Goal: Task Accomplishment & Management: Complete application form

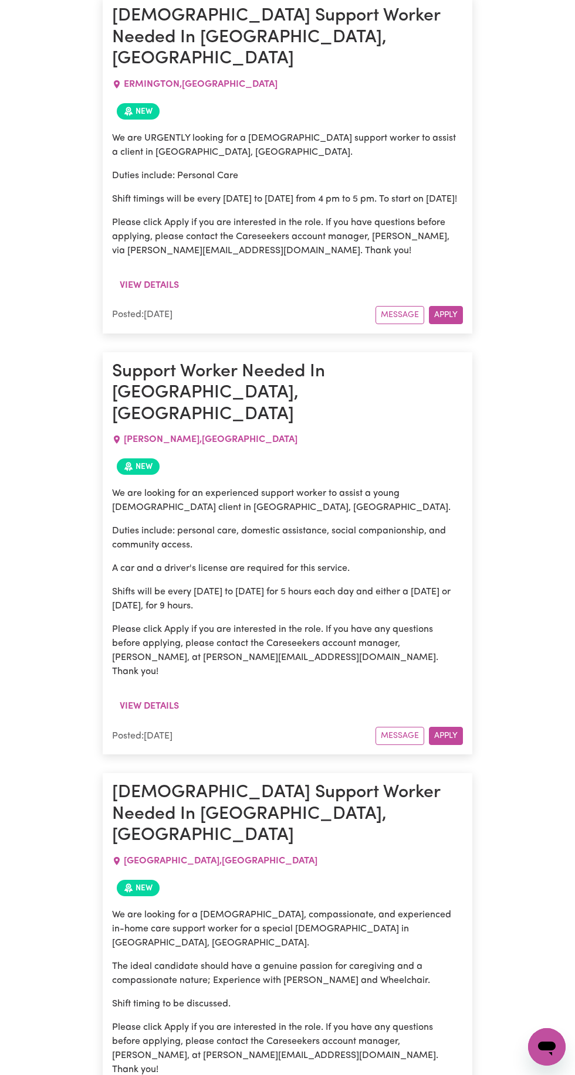
scroll to position [1754, 0]
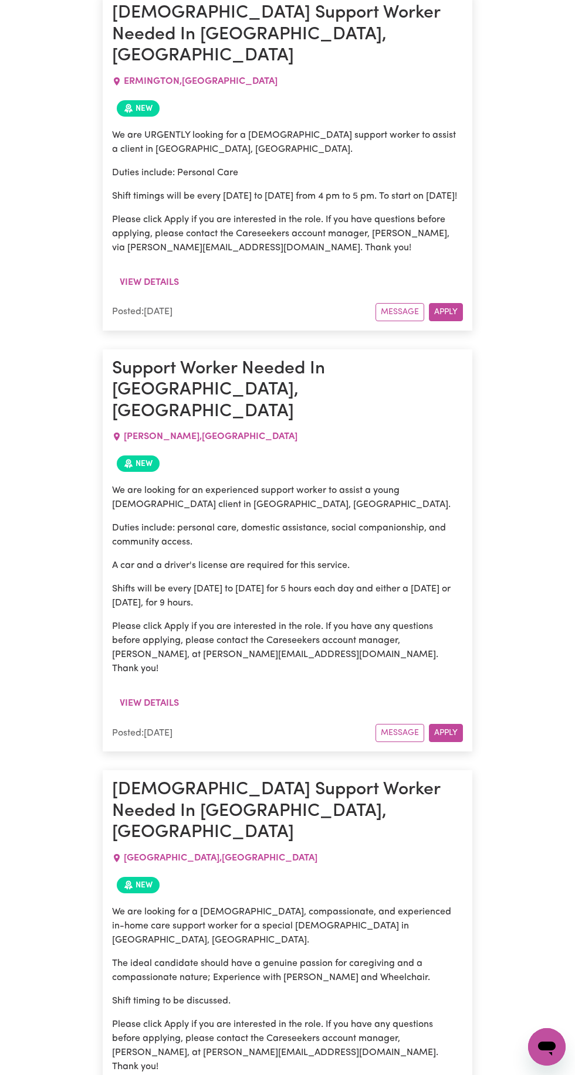
click at [455, 724] on button "Apply" at bounding box center [446, 733] width 34 height 18
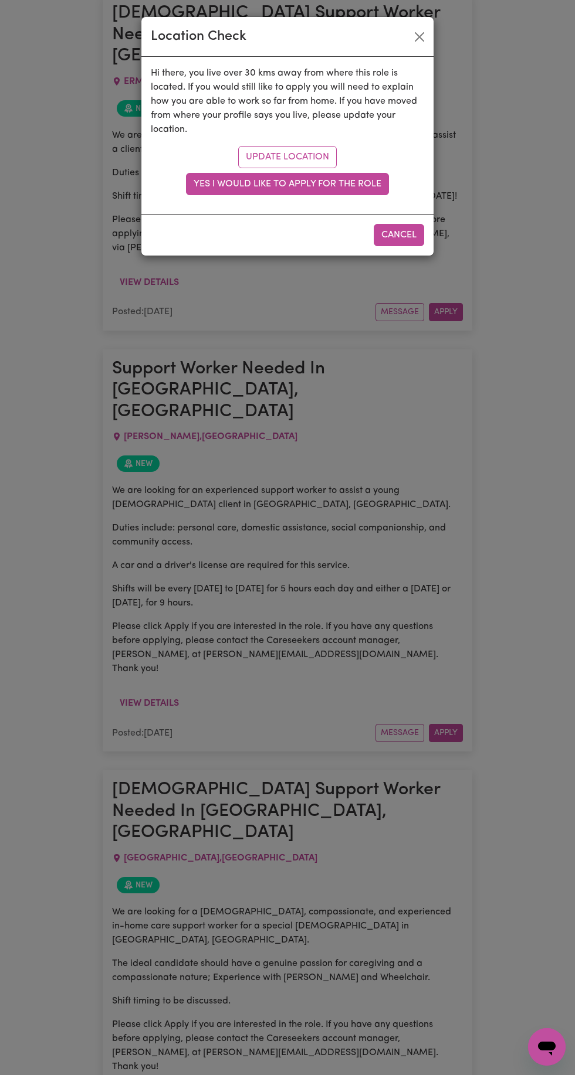
click at [381, 182] on button "Yes I would like to apply for the role" at bounding box center [287, 184] width 203 height 22
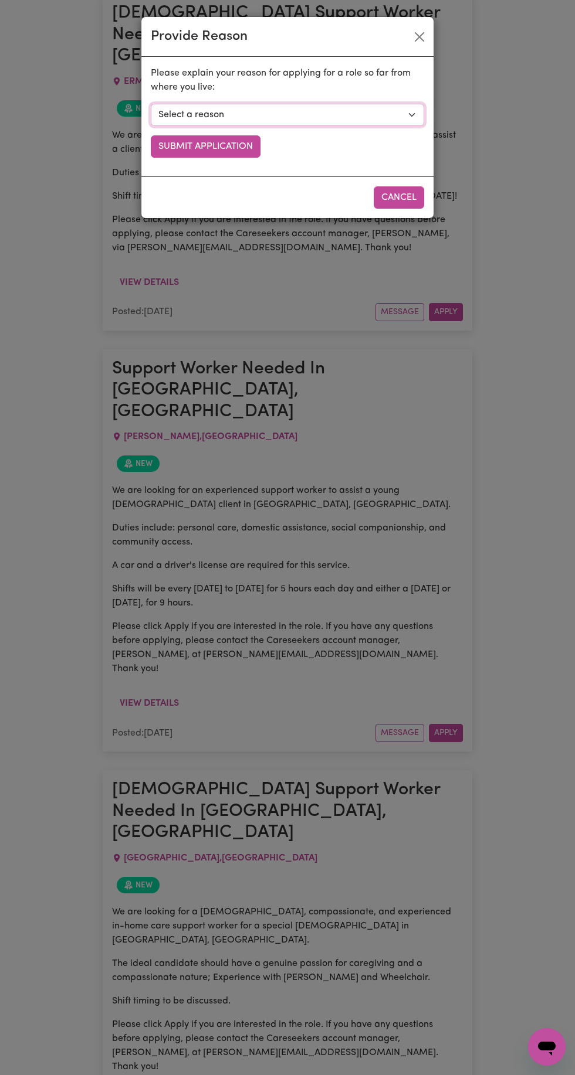
click at [394, 111] on select "Select a reason I currently travel to this area for work or other personal reas…" at bounding box center [287, 115] width 273 height 22
click at [151, 104] on select "Select a reason I currently travel to this area for work or other personal reas…" at bounding box center [287, 115] width 273 height 22
click at [397, 108] on select "Select a reason I currently travel to this area for work or other personal reas…" at bounding box center [287, 115] width 273 height 22
select select "I already visit the area regularly for work and personal reasons"
click at [151, 104] on select "Select a reason I currently travel to this area for work or other personal reas…" at bounding box center [287, 115] width 273 height 22
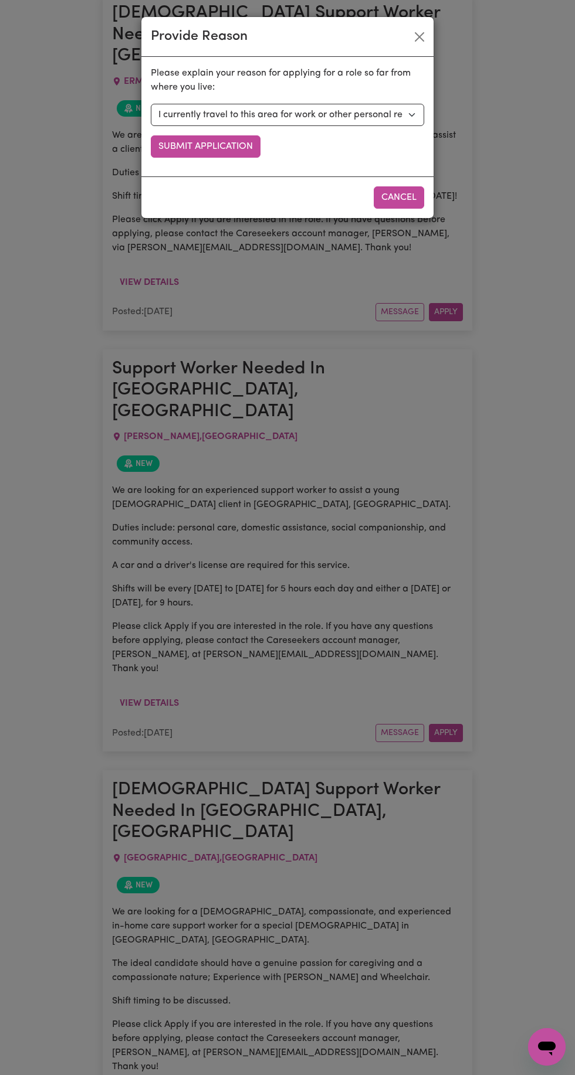
click at [242, 150] on button "Submit Application" at bounding box center [206, 146] width 110 height 22
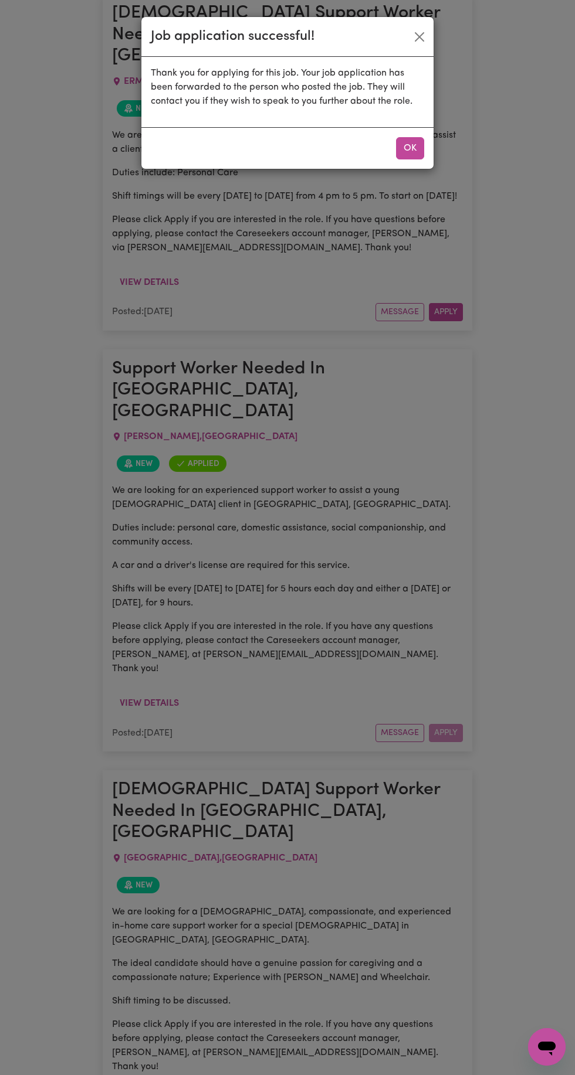
click at [410, 147] on button "OK" at bounding box center [410, 148] width 28 height 22
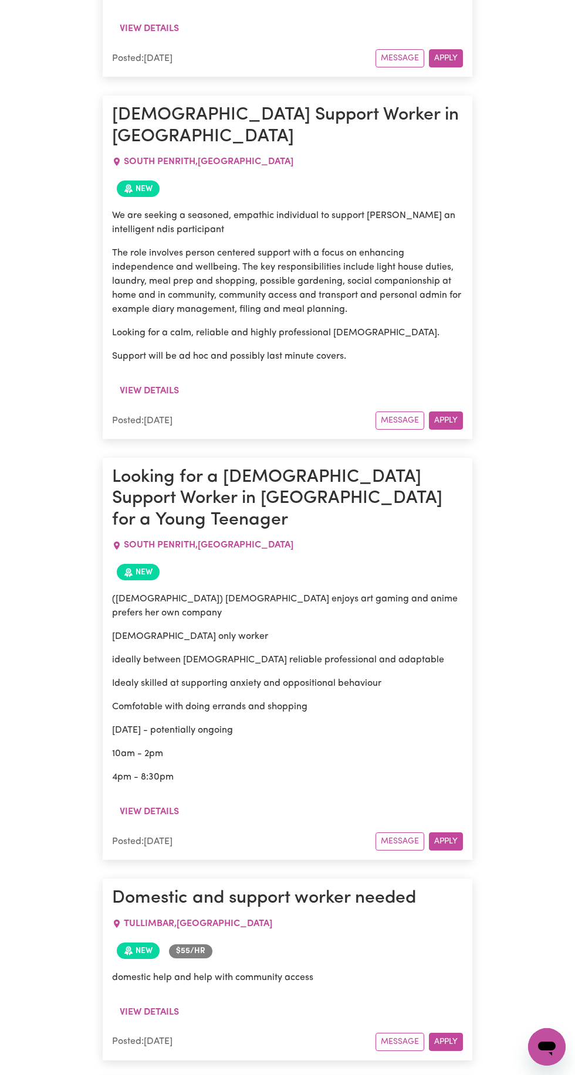
scroll to position [3205, 0]
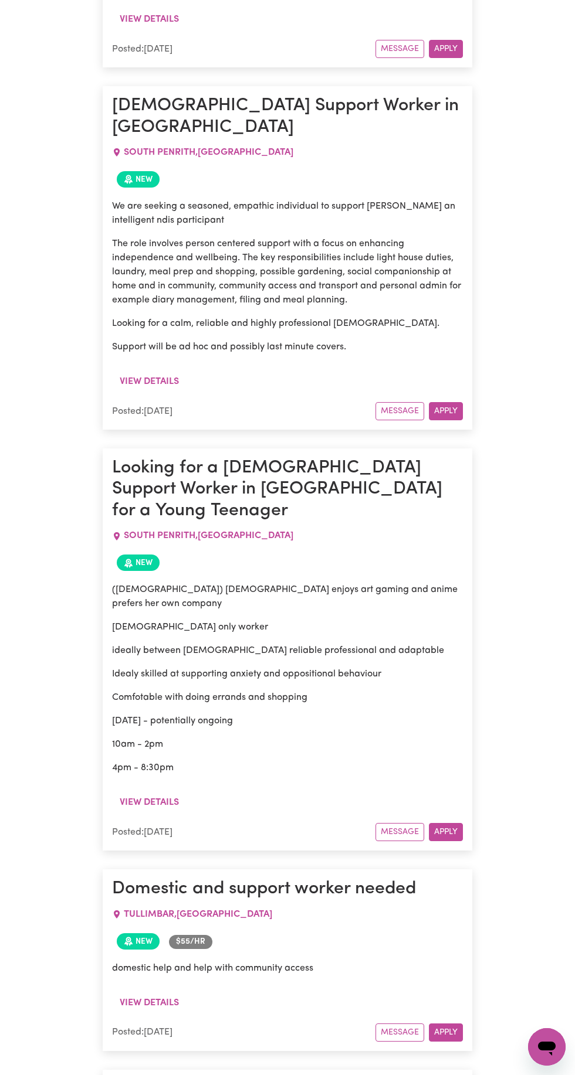
click at [449, 1024] on button "Apply" at bounding box center [446, 1033] width 34 height 18
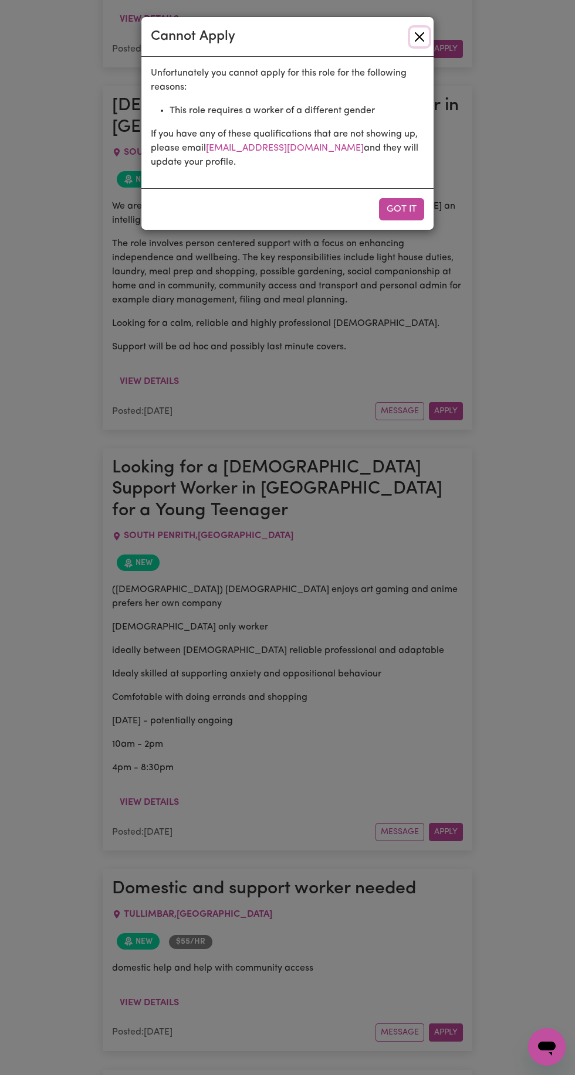
click at [423, 36] on button "Close" at bounding box center [419, 37] width 19 height 19
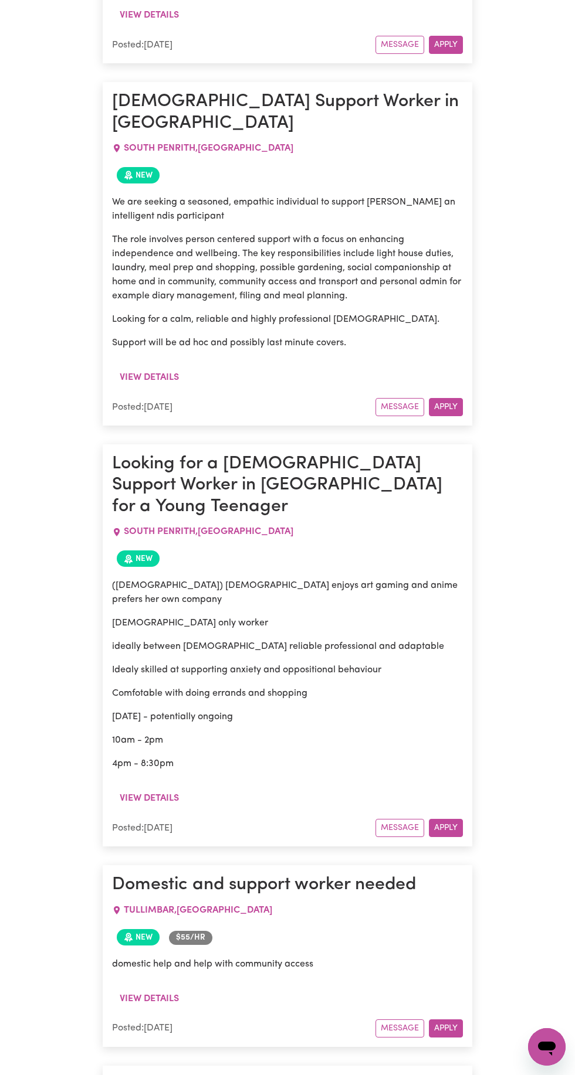
scroll to position [3215, 0]
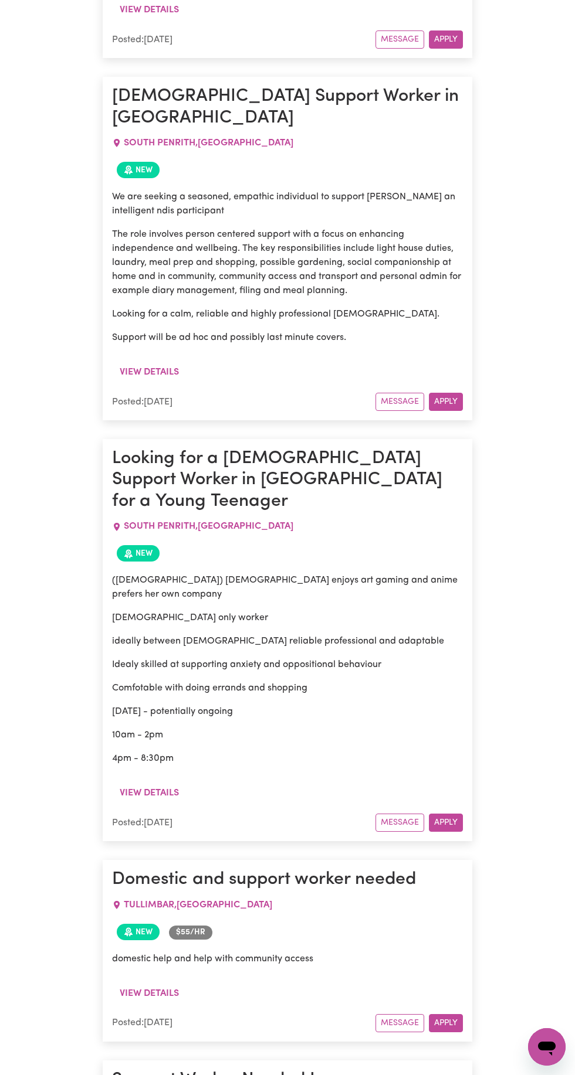
click at [455, 1014] on button "Apply" at bounding box center [446, 1023] width 34 height 18
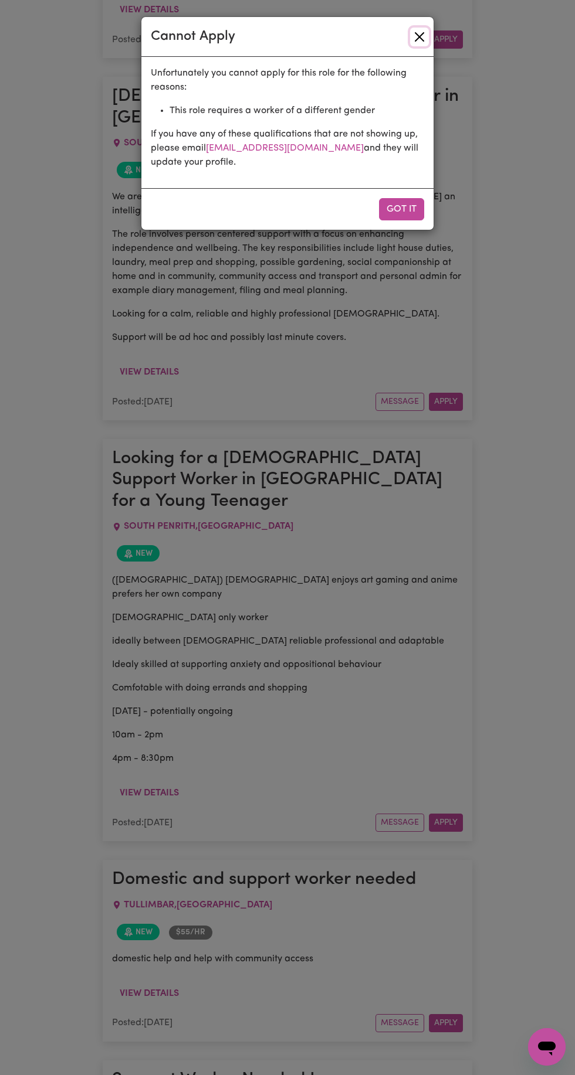
click at [426, 36] on button "Close" at bounding box center [419, 37] width 19 height 19
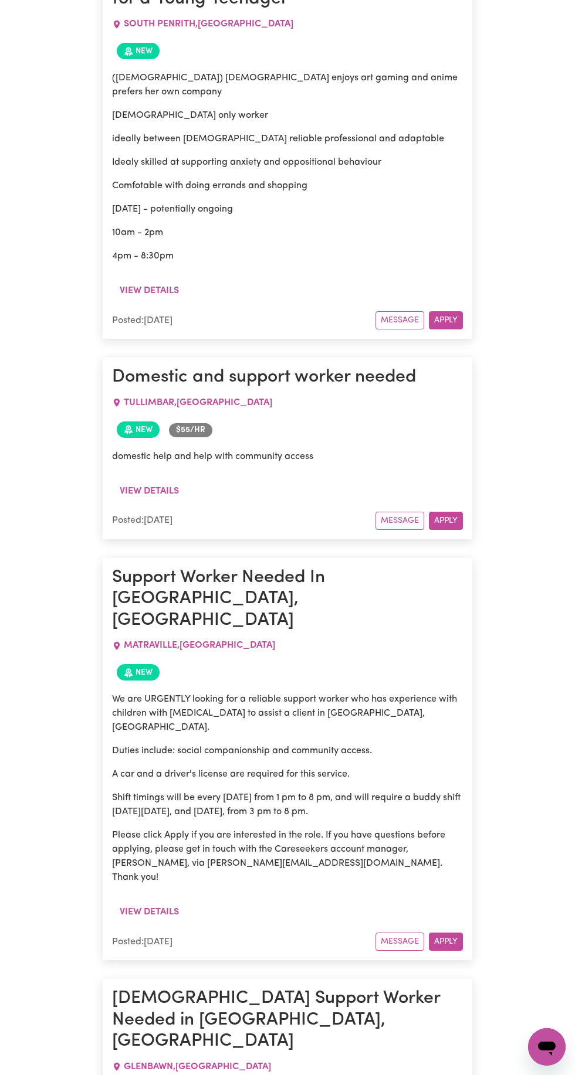
scroll to position [3719, 0]
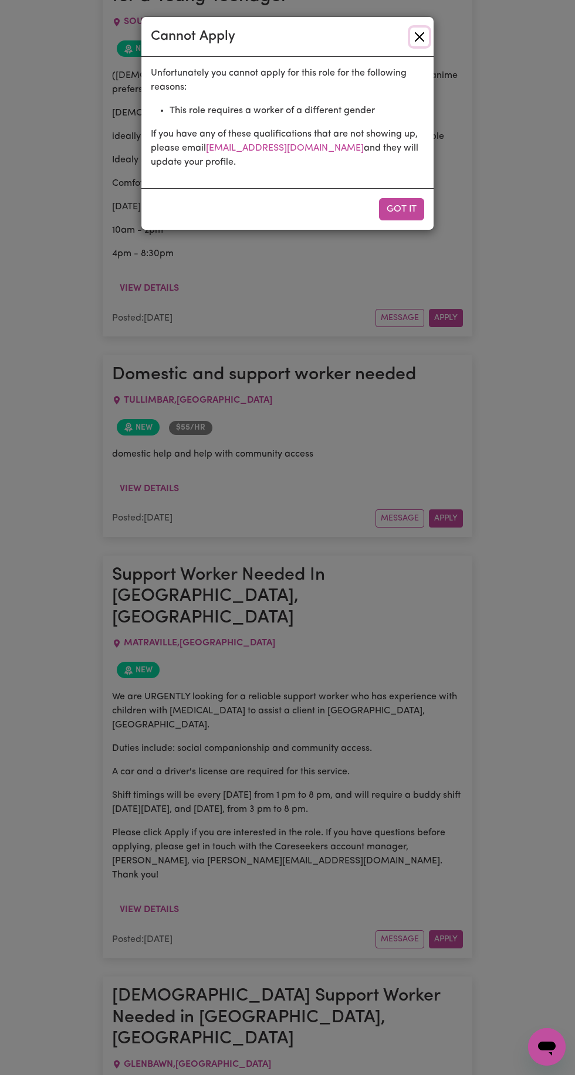
click at [427, 38] on button "Close" at bounding box center [419, 37] width 19 height 19
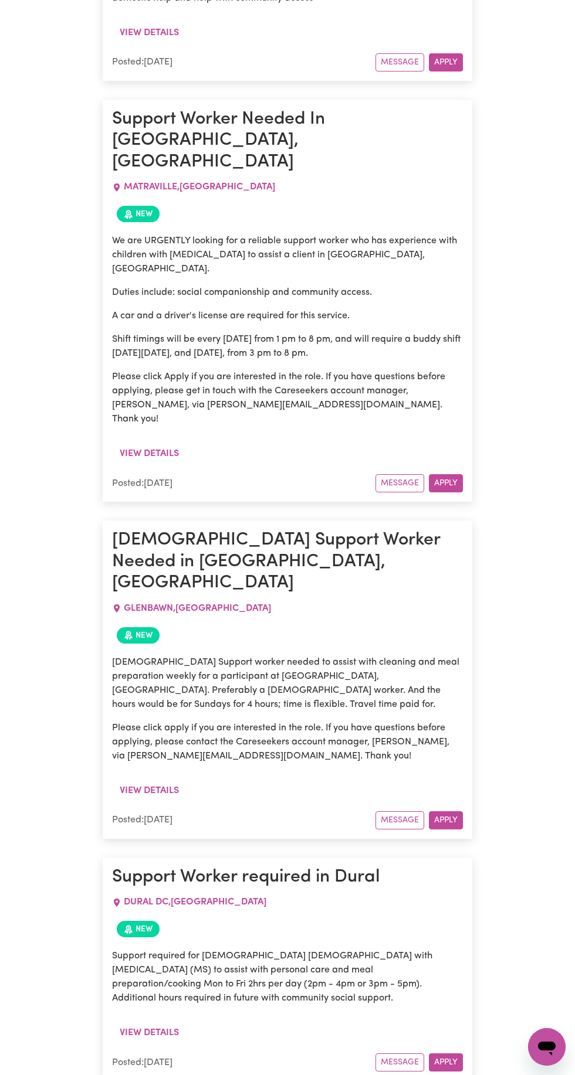
scroll to position [4187, 0]
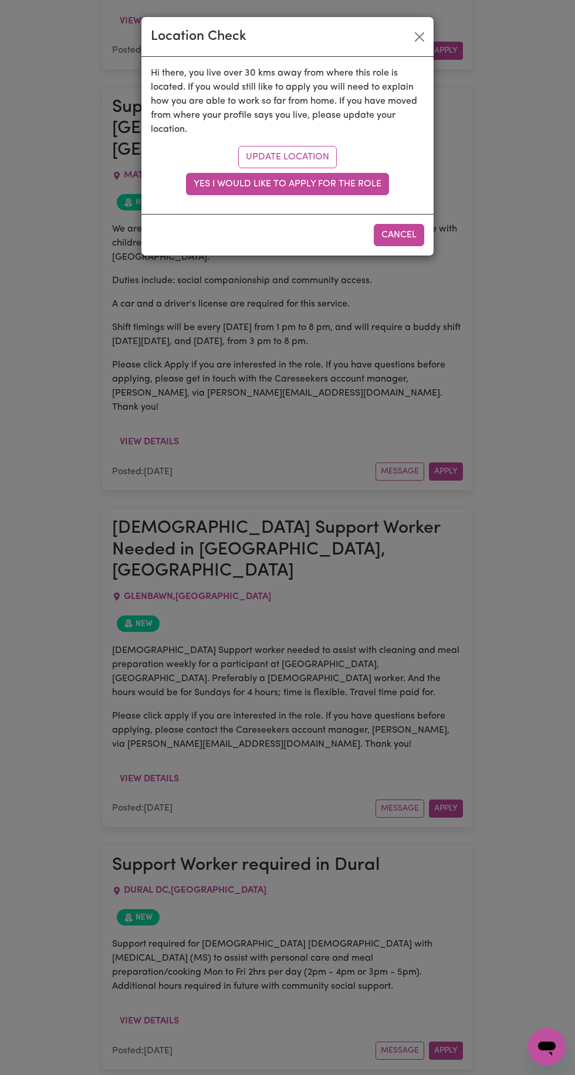
click at [381, 182] on button "Yes I would like to apply for the role" at bounding box center [287, 184] width 203 height 22
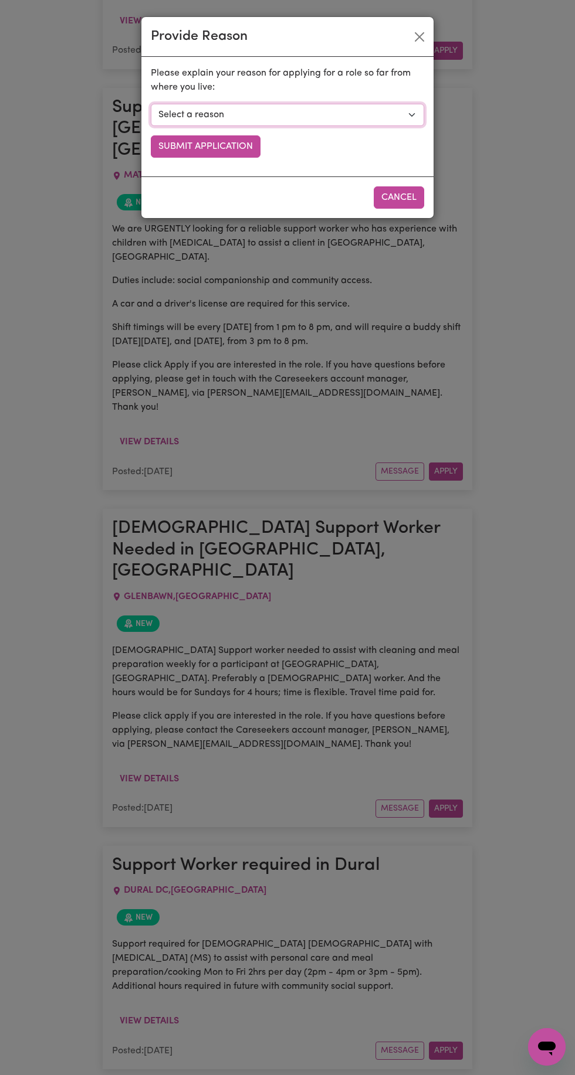
click at [386, 114] on select "Select a reason I currently travel to this area for work or other personal reas…" at bounding box center [287, 115] width 273 height 22
select select "I already visit the area regularly for work and personal reasons"
click at [151, 104] on select "Select a reason I currently travel to this area for work or other personal reas…" at bounding box center [287, 115] width 273 height 22
click at [238, 149] on button "Submit Application" at bounding box center [206, 146] width 110 height 22
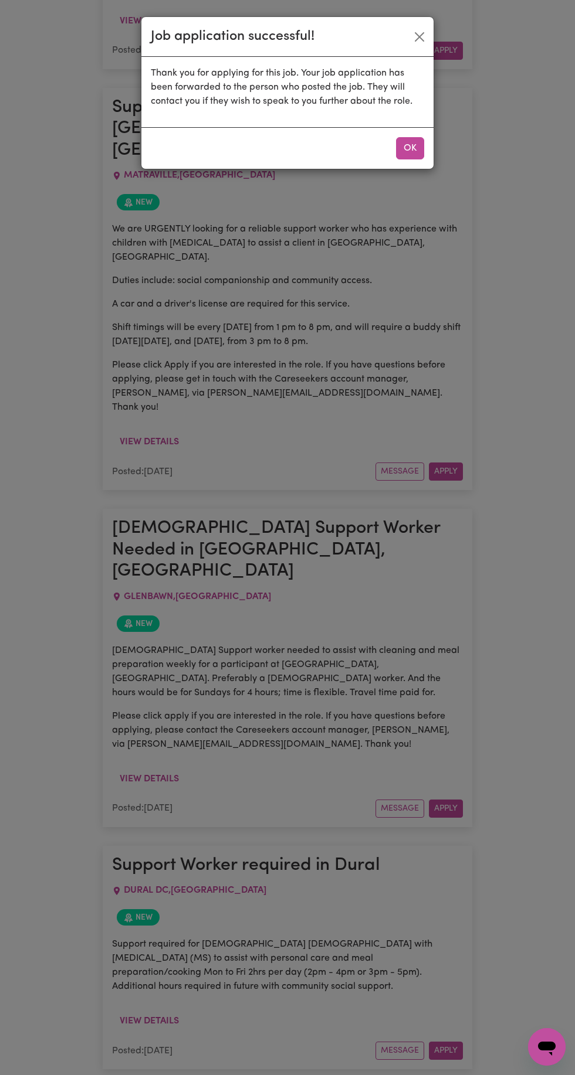
click at [422, 150] on button "OK" at bounding box center [410, 148] width 28 height 22
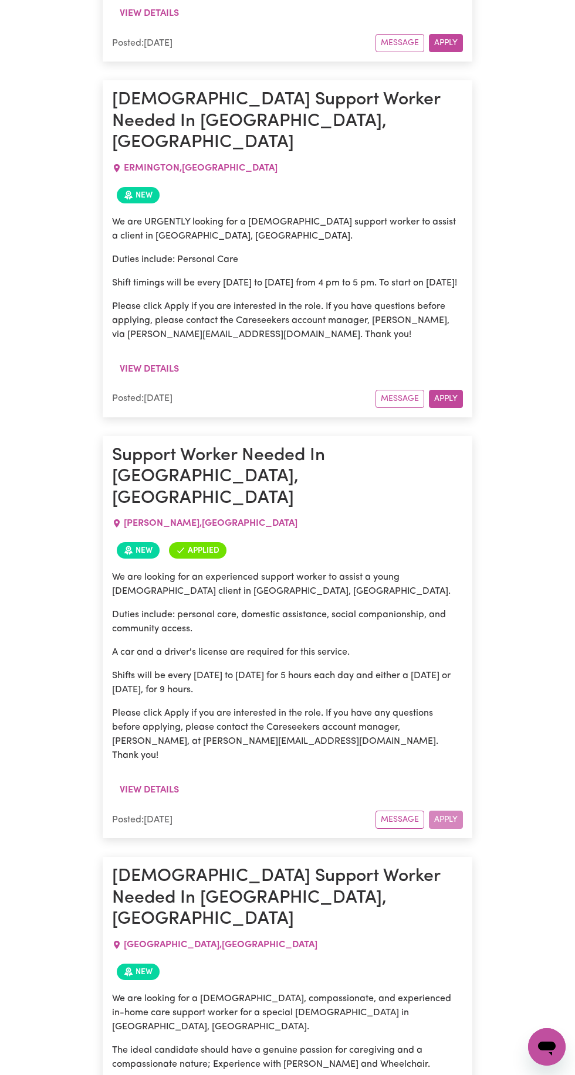
scroll to position [0, 0]
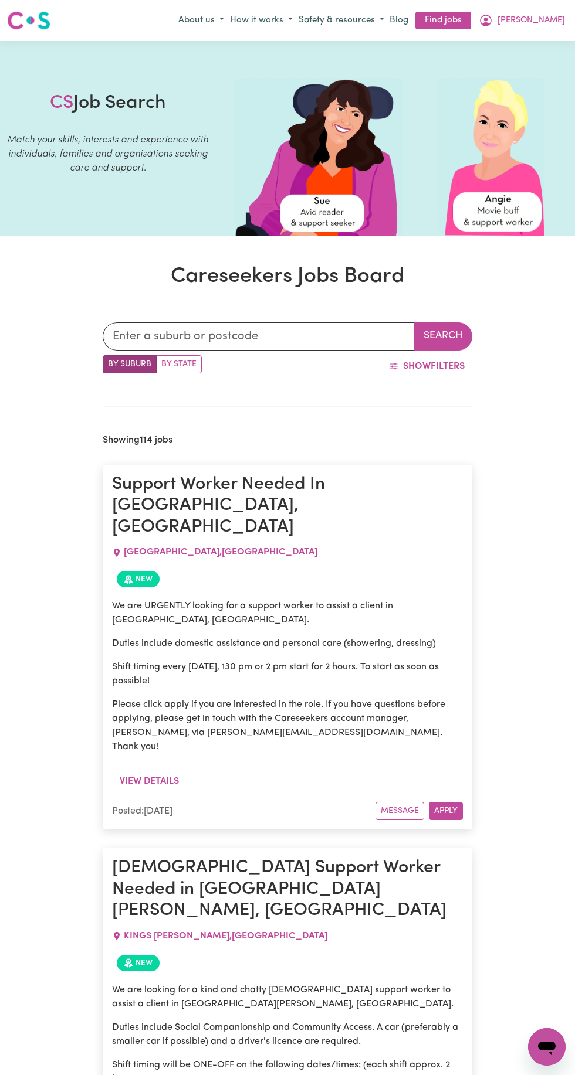
click at [552, 19] on span "[PERSON_NAME]" at bounding box center [530, 20] width 67 height 13
click at [509, 90] on link "Logout" at bounding box center [520, 87] width 93 height 22
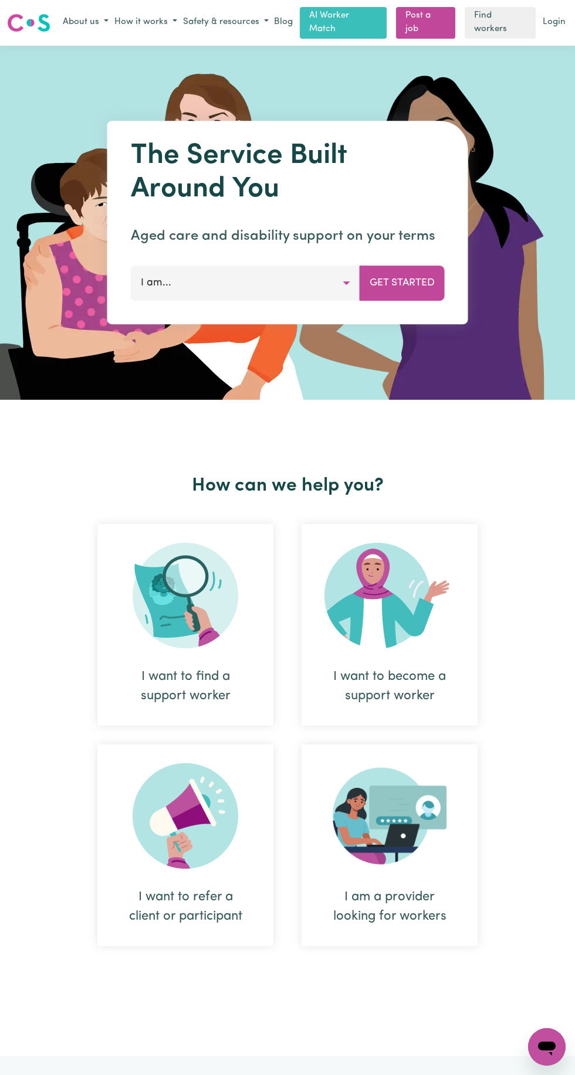
click at [562, 20] on link "Login" at bounding box center [554, 22] width 28 height 18
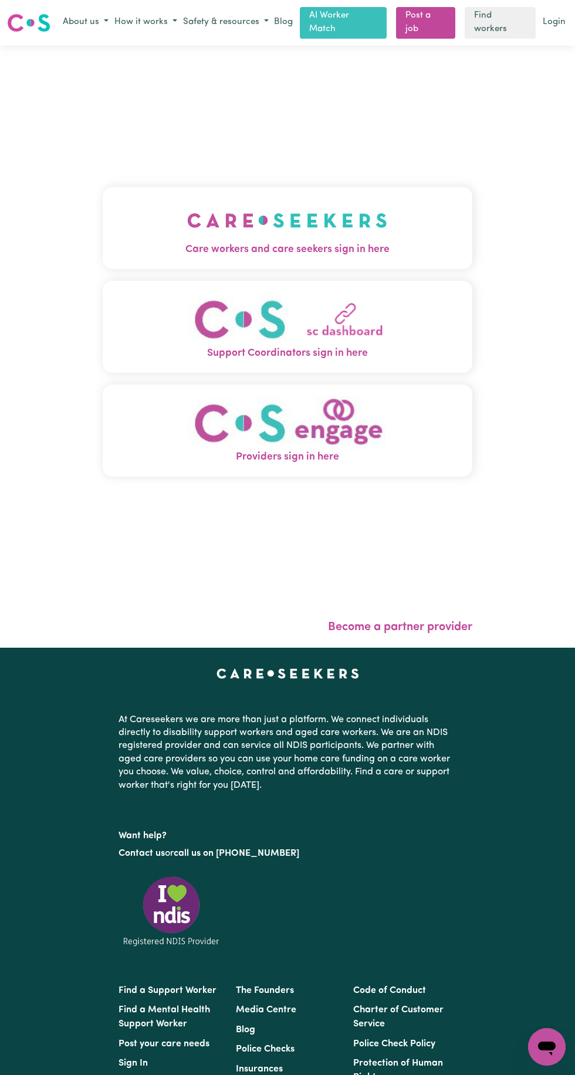
click at [389, 237] on button "Care workers and care seekers sign in here" at bounding box center [287, 228] width 369 height 82
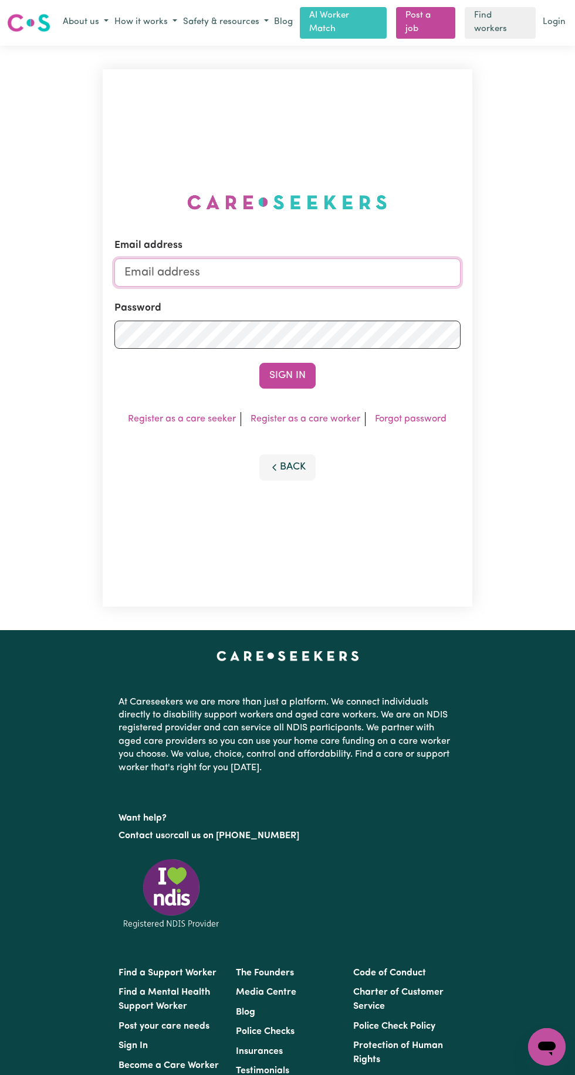
click at [373, 284] on input "Email address" at bounding box center [286, 273] width 345 height 28
type input "[EMAIL_ADDRESS][DOMAIN_NAME]"
click at [259, 363] on button "Sign In" at bounding box center [287, 376] width 56 height 26
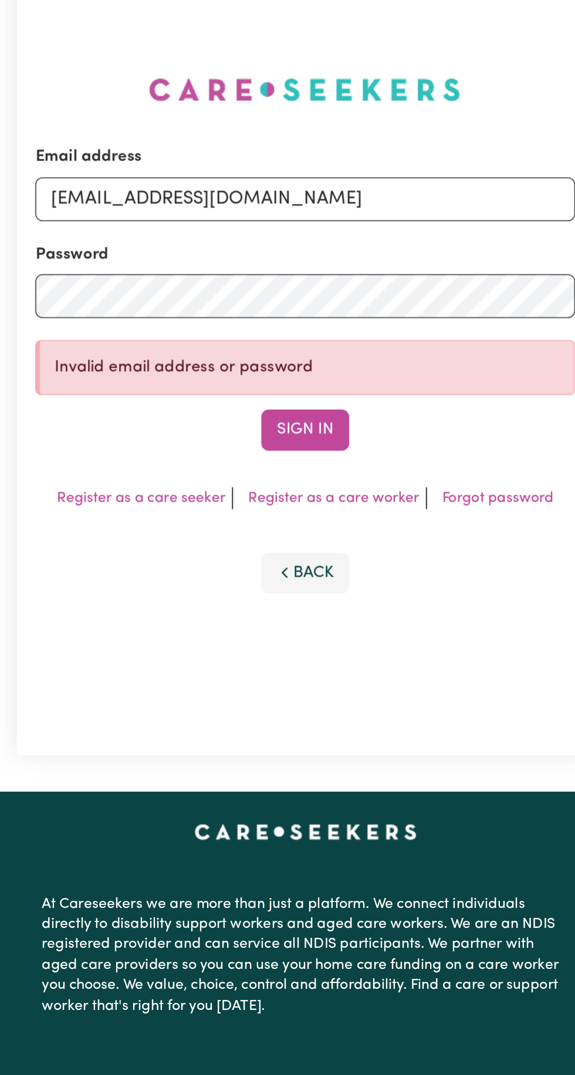
click at [308, 411] on button "Sign In" at bounding box center [287, 398] width 56 height 26
